Goal: Task Accomplishment & Management: Use online tool/utility

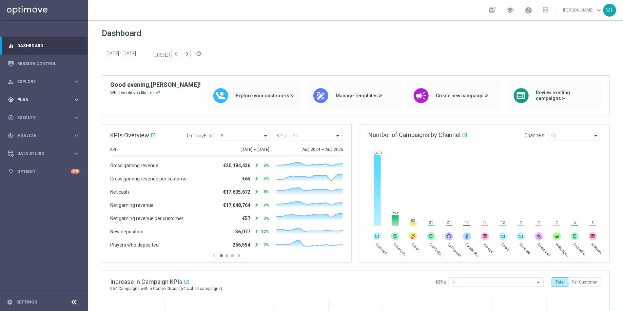
click at [76, 97] on icon "keyboard_arrow_right" at bounding box center [76, 99] width 6 height 6
click at [75, 132] on icon "keyboard_arrow_right" at bounding box center [76, 134] width 6 height 6
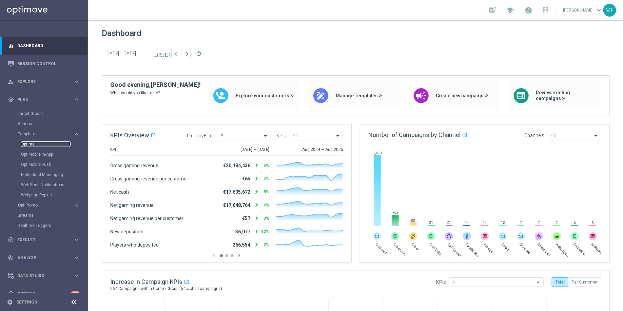
click at [30, 144] on link "Optimail" at bounding box center [46, 144] width 50 height 5
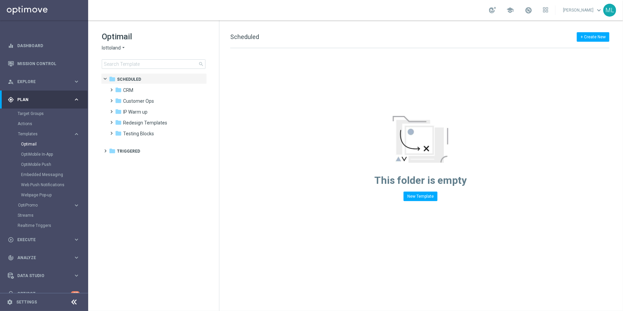
click at [124, 49] on icon "arrow_drop_down" at bounding box center [123, 48] width 5 height 6
click at [0, 0] on span "KenoGO" at bounding box center [0, 0] width 0 height 0
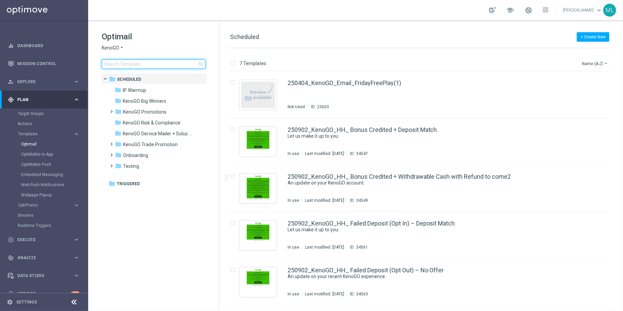
click at [134, 63] on input at bounding box center [154, 64] width 104 height 10
type input "r"
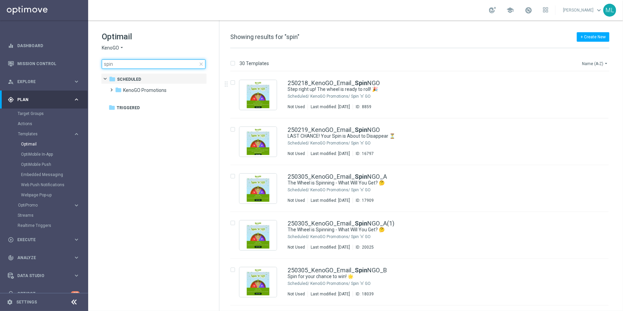
type input "spin"
click at [608, 61] on icon "arrow_drop_down" at bounding box center [606, 63] width 5 height 5
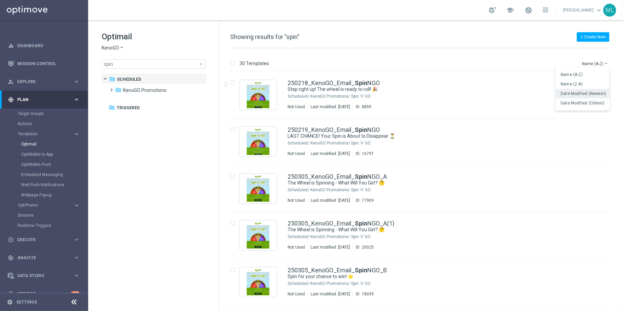
click at [581, 92] on span "Date Modified (Newest)" at bounding box center [583, 93] width 45 height 5
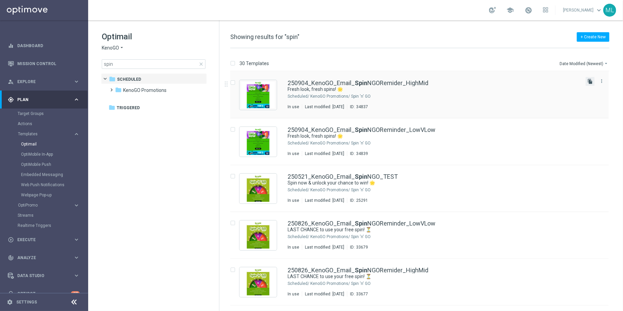
click at [589, 81] on icon "file_copy" at bounding box center [590, 81] width 5 height 5
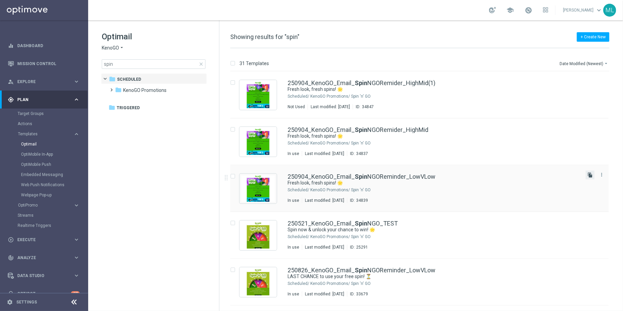
click at [589, 177] on icon "file_copy" at bounding box center [590, 174] width 5 height 5
click at [442, 176] on div "250904_KenoGO_Email_ Spin NGORemider_HighMid" at bounding box center [434, 177] width 293 height 6
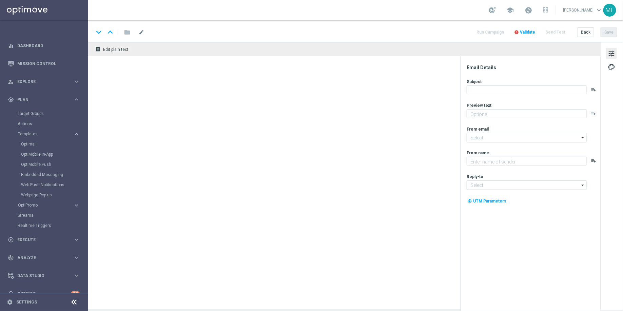
type input "250904_KenoGO_Email_SpinNGORemider_HighMid"
type textarea "A free spin awaits."
type textarea "KenoGO"
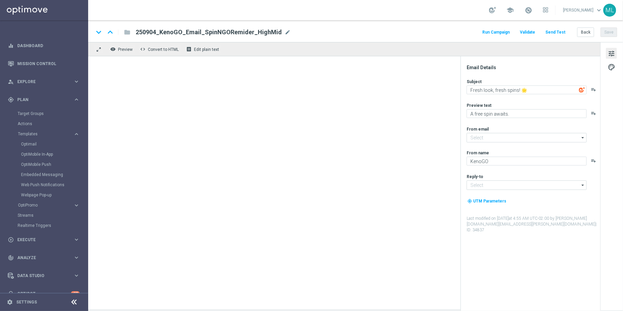
type input "[EMAIL_ADDRESS][DOMAIN_NAME]"
click at [285, 32] on span "mode_edit" at bounding box center [288, 32] width 6 height 6
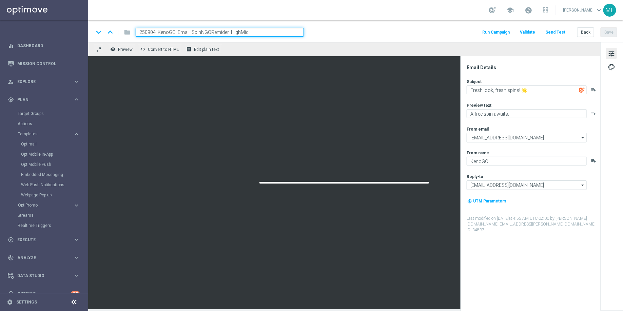
click at [226, 31] on input "250904_KenoGO_Email_SpinNGORemider_HighMid" at bounding box center [220, 32] width 168 height 9
type input "250904_KenoGO_Email_SpinNGO_HighMid"
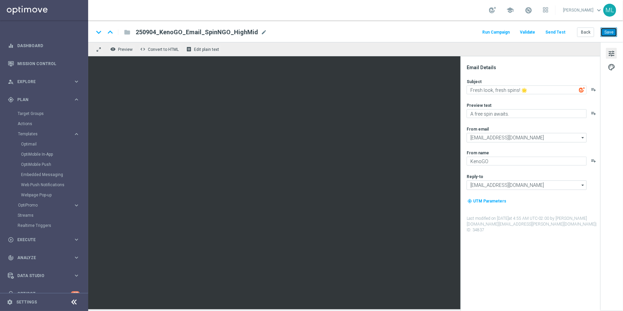
click at [608, 33] on button "Save" at bounding box center [609, 32] width 17 height 10
click at [587, 33] on button "Back" at bounding box center [586, 32] width 17 height 10
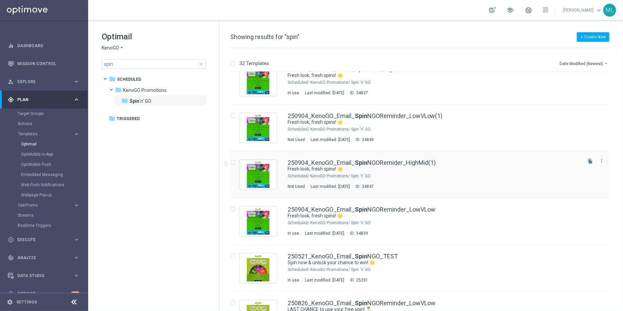
scroll to position [17, 0]
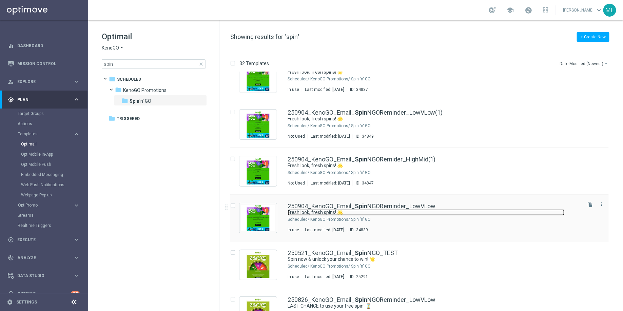
click at [413, 215] on link "Fresh look, fresh spins! 🌟" at bounding box center [426, 212] width 277 height 6
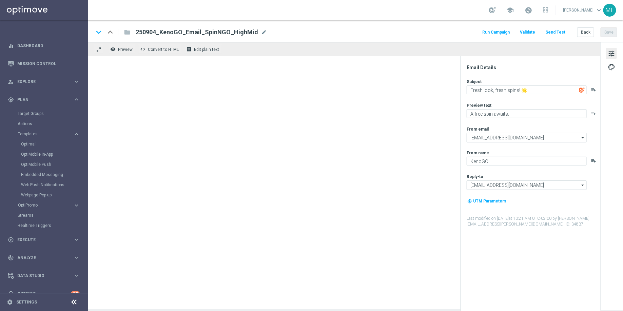
type textarea "A free spin awaits!"
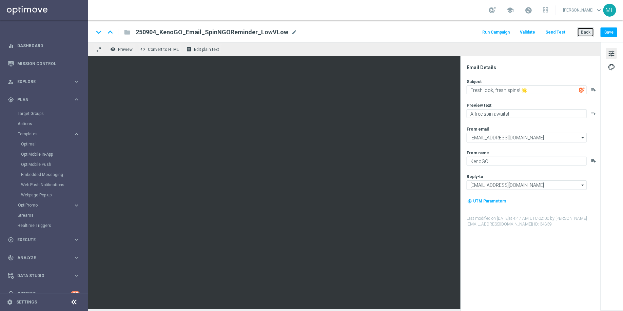
click at [585, 34] on button "Back" at bounding box center [586, 32] width 17 height 10
